Goal: Transaction & Acquisition: Purchase product/service

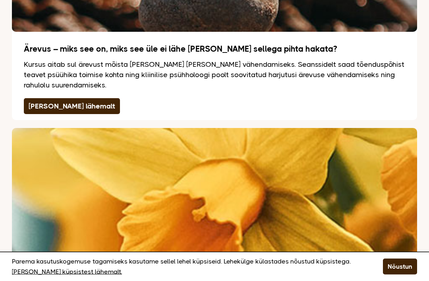
scroll to position [1495, 0]
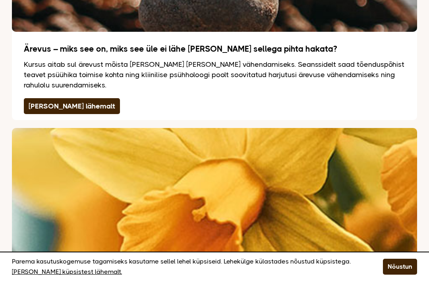
click at [58, 98] on link "[PERSON_NAME] lähemalt" at bounding box center [72, 106] width 96 height 16
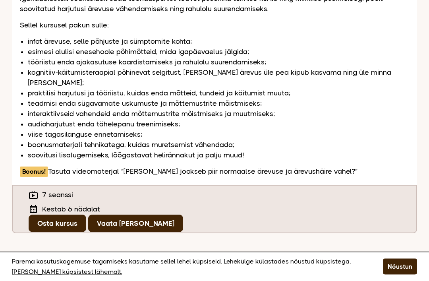
scroll to position [288, 0]
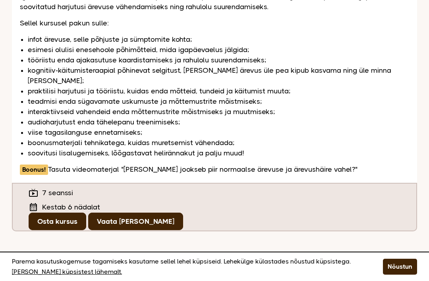
click at [73, 213] on link "Osta kursus" at bounding box center [58, 221] width 58 height 17
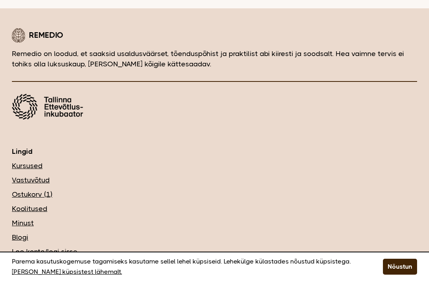
scroll to position [449, 0]
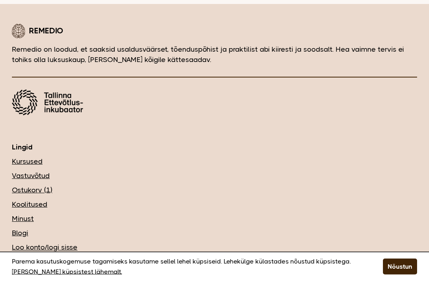
click at [48, 178] on link "Vastuvõtud" at bounding box center [214, 176] width 405 height 10
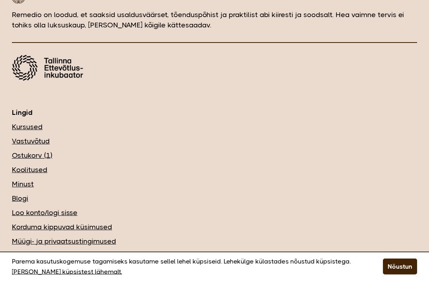
scroll to position [429, 0]
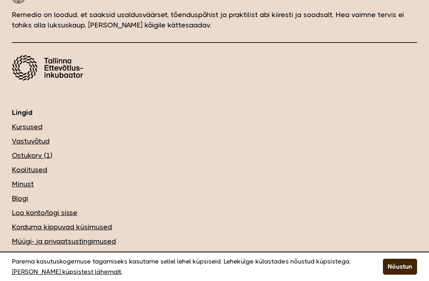
click at [30, 158] on link "Ostukorv (1)" at bounding box center [214, 155] width 405 height 10
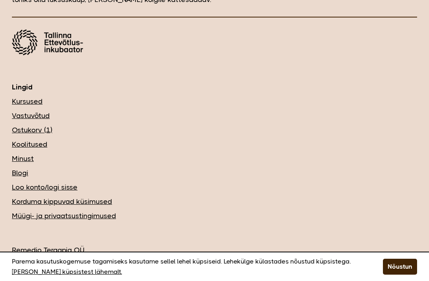
click at [28, 162] on link "Minust" at bounding box center [214, 158] width 405 height 10
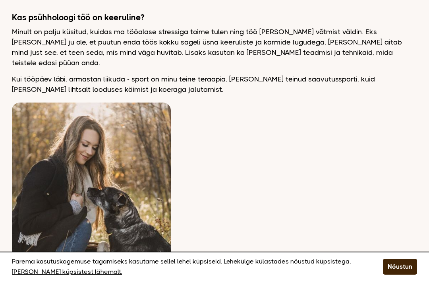
scroll to position [671, 0]
